Goal: Check status: Check status

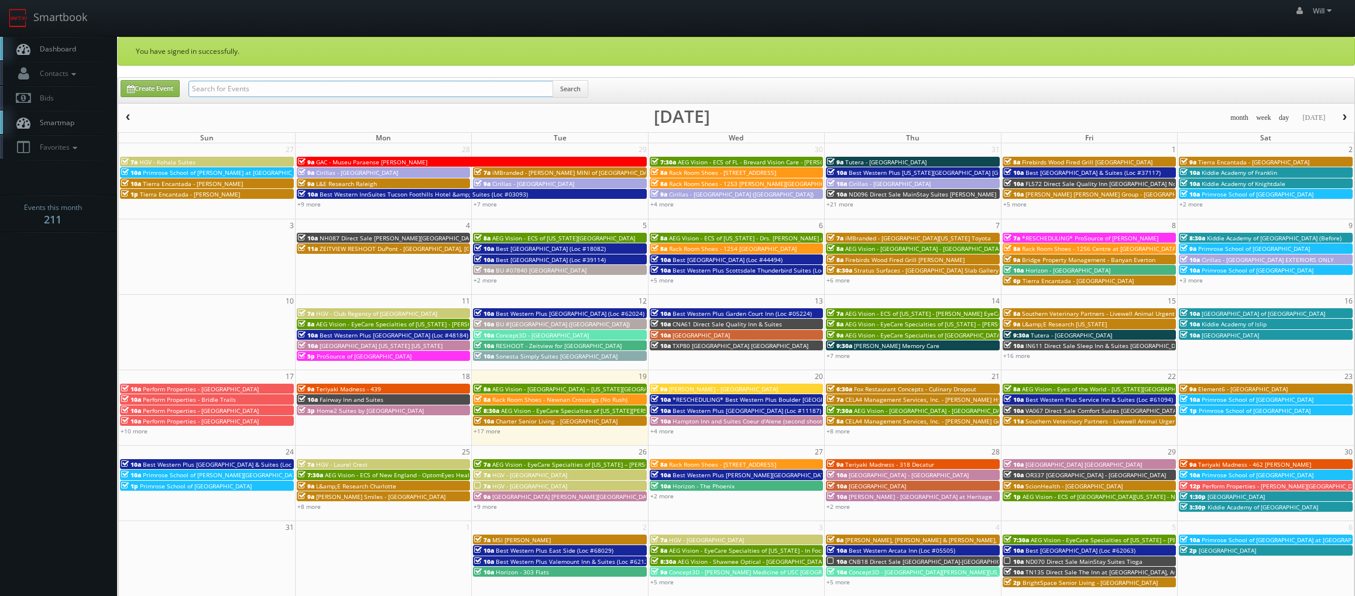
click at [303, 88] on input "text" at bounding box center [370, 89] width 365 height 16
paste input "(08-05-25) Best Western Plus Anaheim Inn (Loc #05385)"
type input "(08-05-25) Best Western Plus Anaheim Inn (Loc #05385)"
click at [562, 91] on button "Search" at bounding box center [570, 89] width 36 height 18
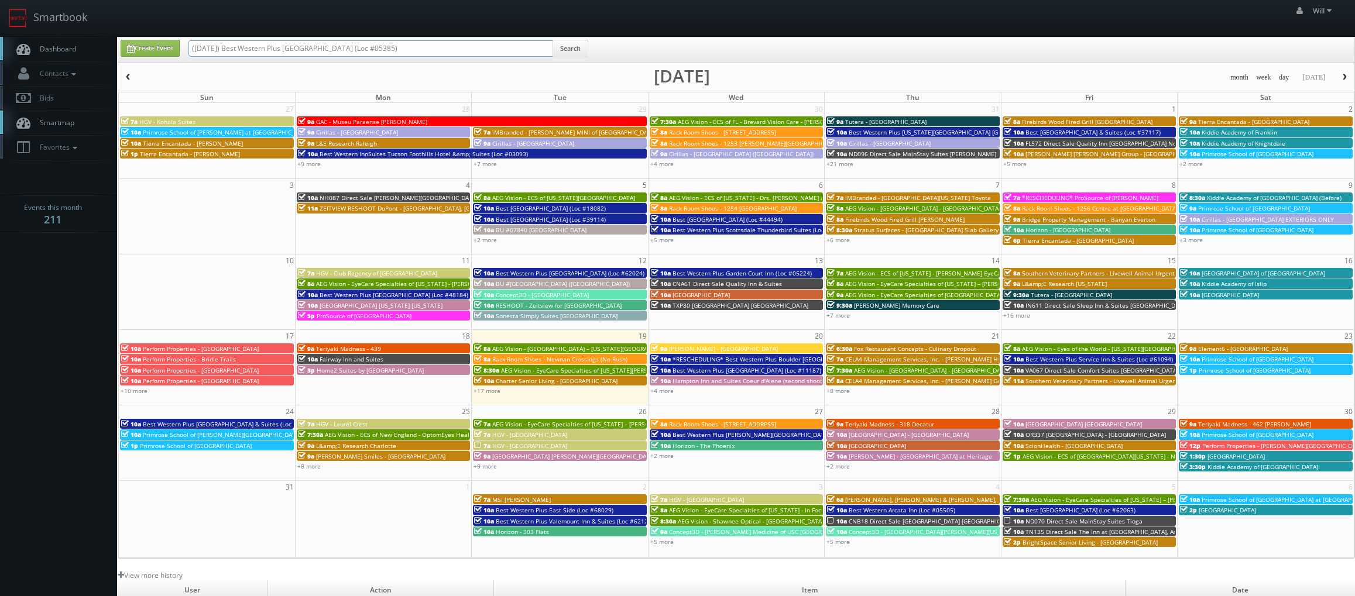
drag, startPoint x: 81, startPoint y: 3, endPoint x: -137, endPoint y: -64, distance: 228.4
click at [0, 0] on html "Smartbook Toggle Side Navigation Toggle Top Navigation Will Will Profile Logout…" at bounding box center [677, 399] width 1355 height 799
type input "Best Western Plus [GEOGRAPHIC_DATA] (Loc #05385)"
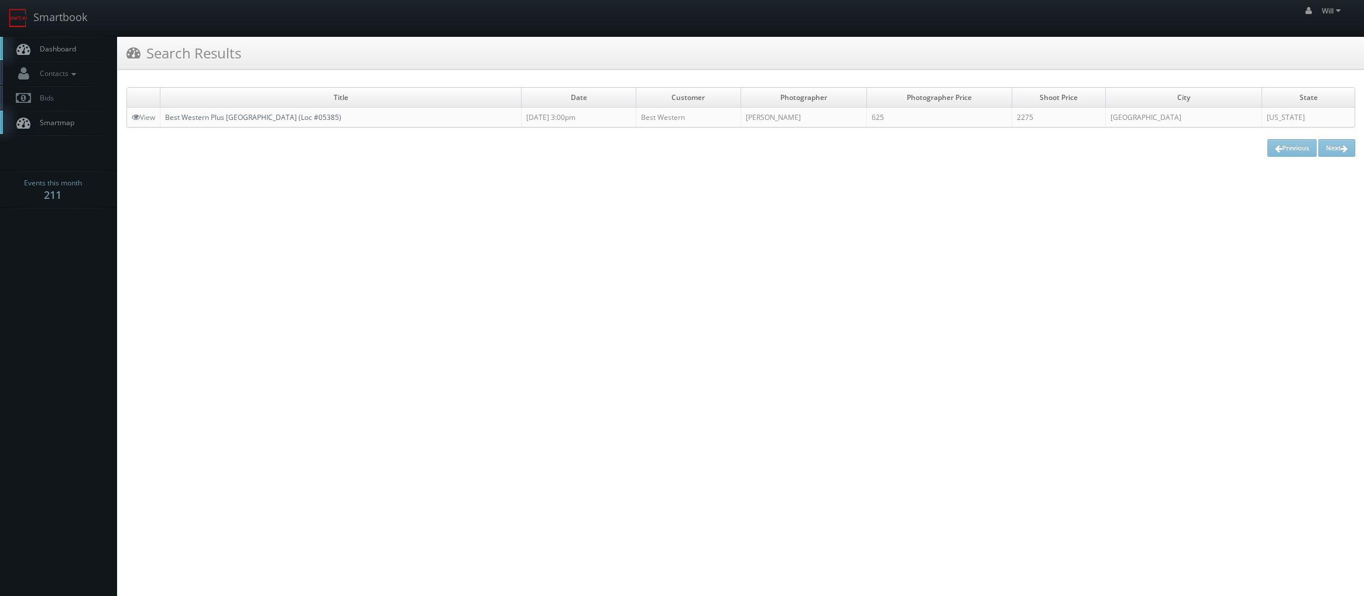
click at [284, 119] on link "Best Western Plus [GEOGRAPHIC_DATA] (Loc #05385)" at bounding box center [253, 117] width 176 height 10
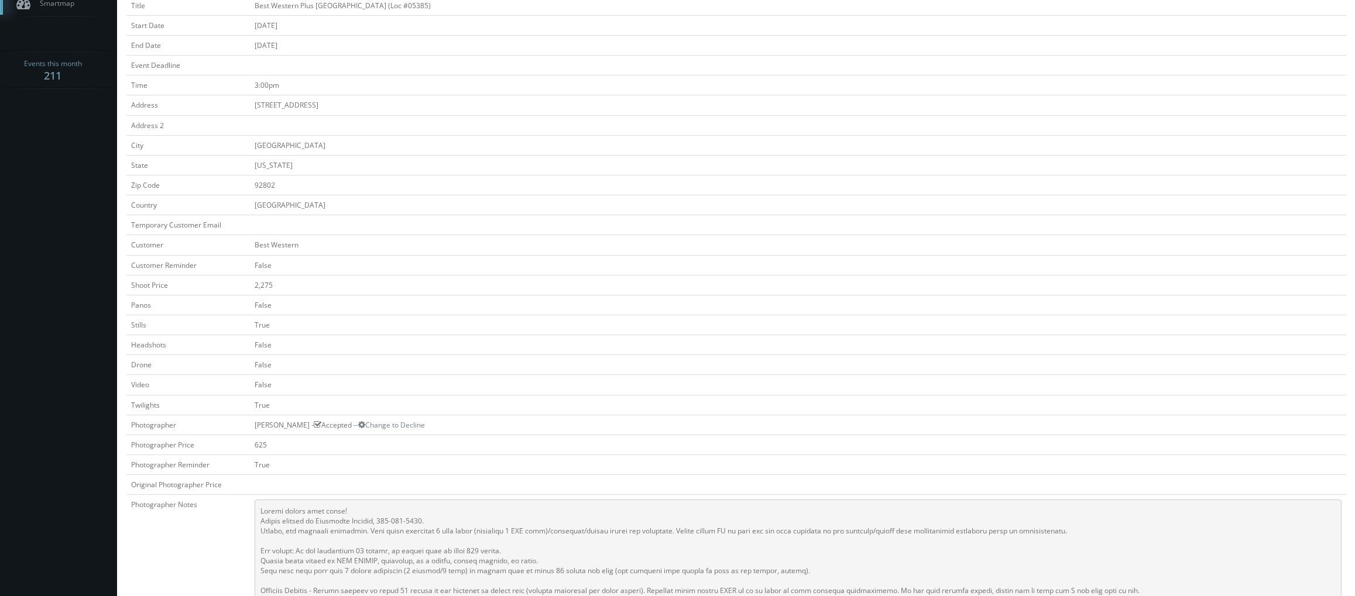
scroll to position [293, 0]
